Goal: Check status: Check status

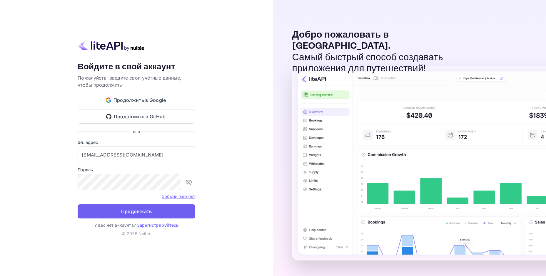
click at [133, 213] on ya-tr-span "Продолжать" at bounding box center [136, 212] width 31 height 8
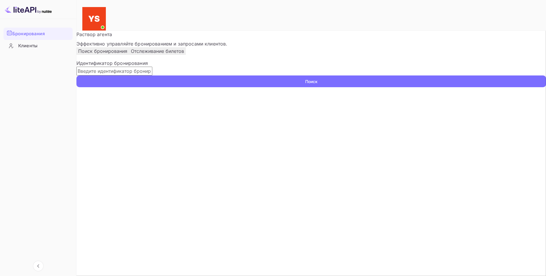
click at [152, 76] on input "text" at bounding box center [114, 71] width 76 height 9
paste input "9965711"
type input "9965711"
click at [396, 87] on button "Поиск" at bounding box center [311, 82] width 470 height 12
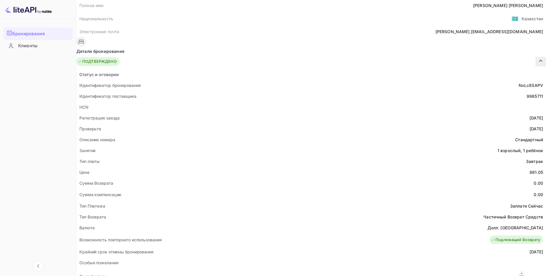
scroll to position [88, 0]
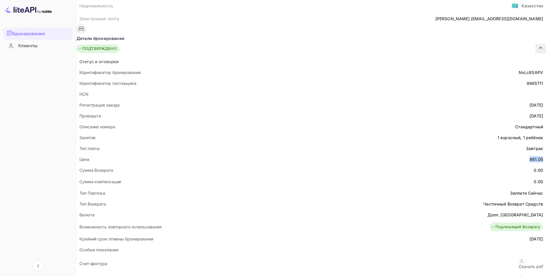
drag, startPoint x: 289, startPoint y: 146, endPoint x: 303, endPoint y: 145, distance: 14.1
click at [303, 154] on div "Цена 861.05" at bounding box center [311, 159] width 470 height 11
copy div "861.05"
